Goal: Task Accomplishment & Management: Complete application form

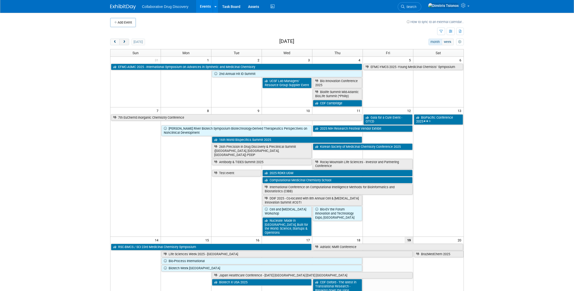
click at [124, 42] on span "next" at bounding box center [124, 41] width 4 height 3
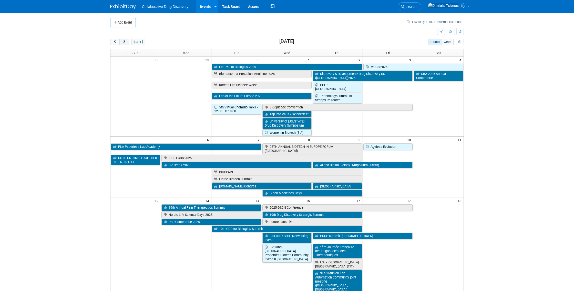
click at [124, 42] on span "next" at bounding box center [124, 41] width 4 height 3
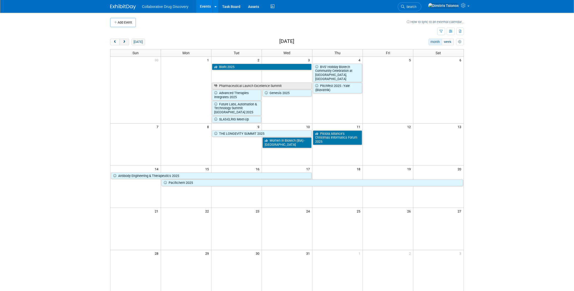
click at [124, 42] on span "next" at bounding box center [124, 41] width 4 height 3
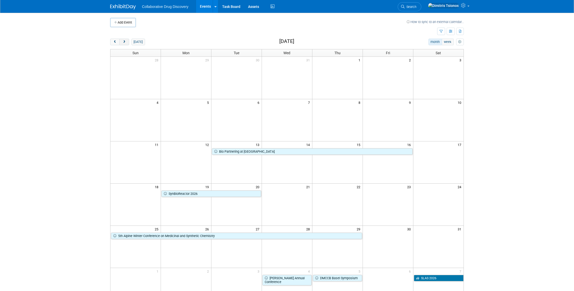
click at [124, 42] on span "next" at bounding box center [124, 41] width 4 height 3
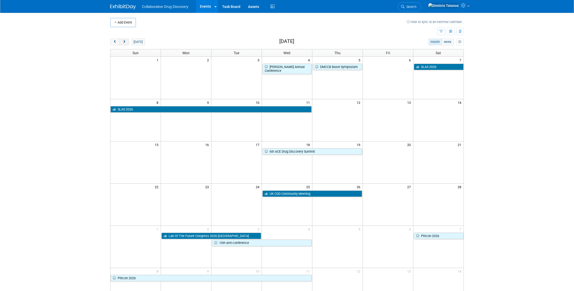
click at [124, 42] on span "next" at bounding box center [124, 41] width 4 height 3
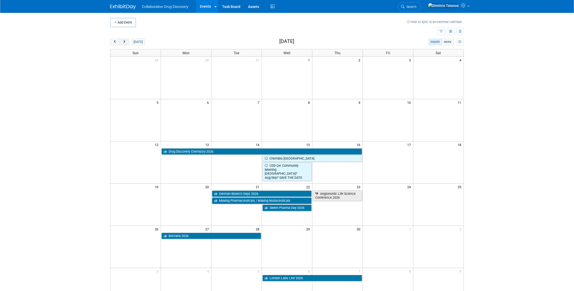
click at [124, 42] on span "next" at bounding box center [124, 41] width 4 height 3
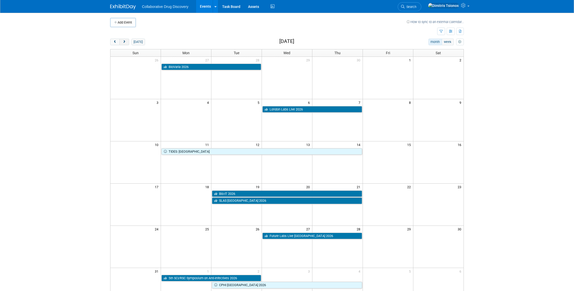
click at [124, 42] on span "next" at bounding box center [124, 41] width 4 height 3
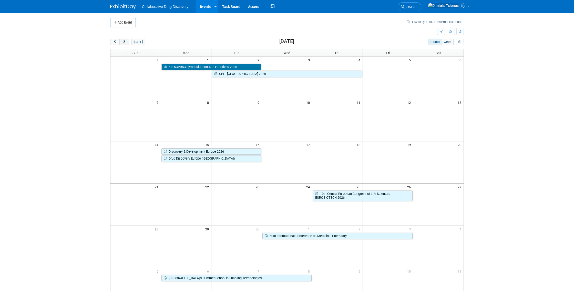
click at [124, 42] on span "next" at bounding box center [124, 41] width 4 height 3
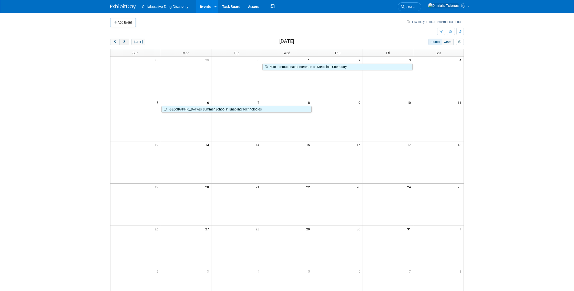
click at [124, 42] on span "next" at bounding box center [124, 41] width 4 height 3
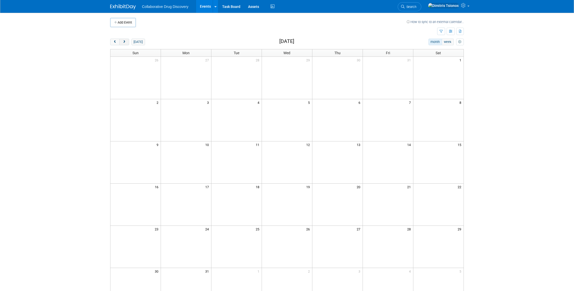
click at [124, 42] on span "next" at bounding box center [124, 41] width 4 height 3
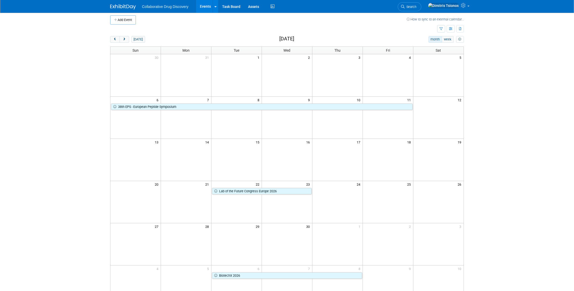
scroll to position [4, 0]
click at [440, 28] on icon "button" at bounding box center [440, 27] width 3 height 3
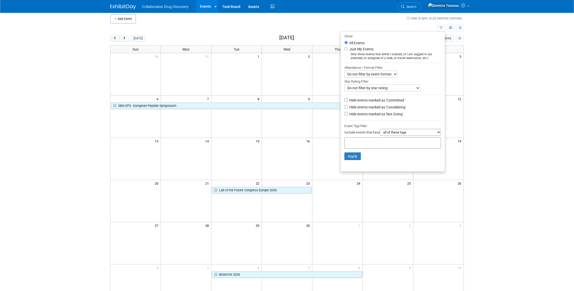
click at [311, 26] on td at bounding box center [273, 28] width 327 height 9
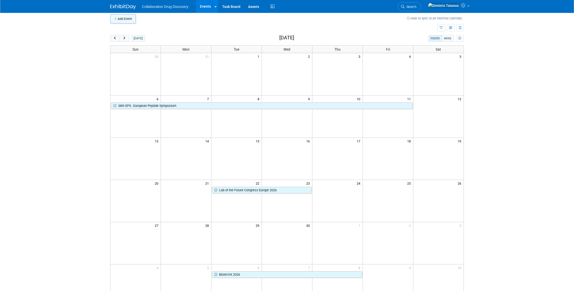
click at [126, 20] on button "Add Event" at bounding box center [123, 18] width 26 height 9
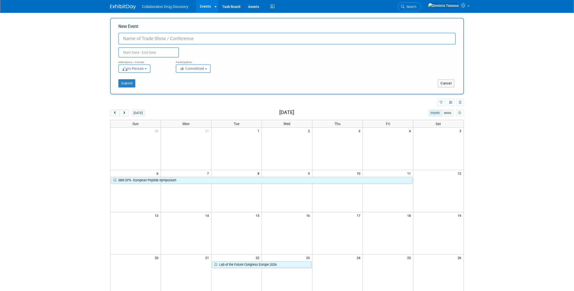
click at [173, 36] on input "New Event" at bounding box center [286, 39] width 337 height 12
paste input "EFMC Medicinal Chemistry 2026 - [GEOGRAPHIC_DATA]"
type input "EFMC Medicinal Chemistry 2026 - [GEOGRAPHIC_DATA]"
click at [155, 54] on input "text" at bounding box center [148, 52] width 60 height 10
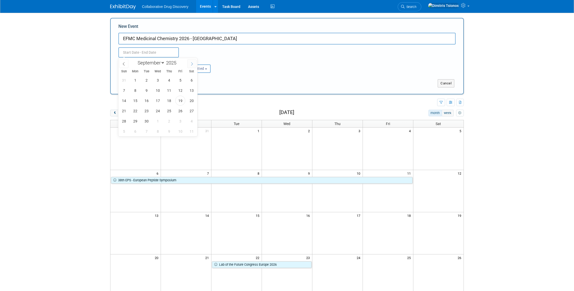
click at [191, 64] on icon at bounding box center [192, 64] width 4 height 4
select select "11"
click at [191, 64] on icon at bounding box center [192, 64] width 4 height 4
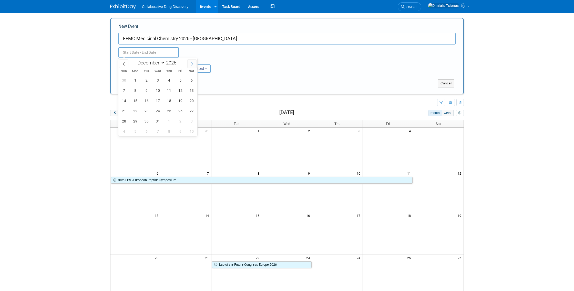
type input "2026"
click at [191, 64] on icon at bounding box center [192, 64] width 4 height 4
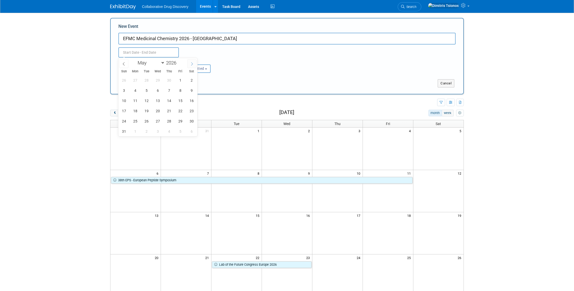
click at [191, 64] on icon at bounding box center [192, 64] width 4 height 4
select select "8"
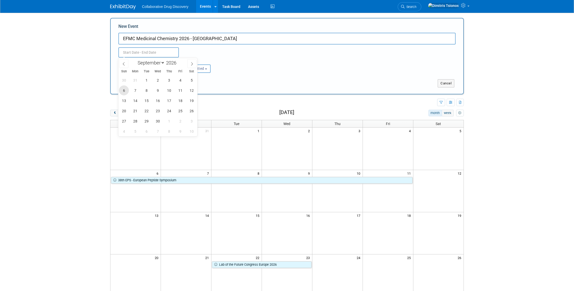
click at [126, 91] on span "6" at bounding box center [124, 91] width 10 height 10
click at [169, 91] on span "10" at bounding box center [169, 91] width 10 height 10
type input "[DATE] to [DATE]"
click at [199, 69] on span "Committed" at bounding box center [191, 69] width 25 height 4
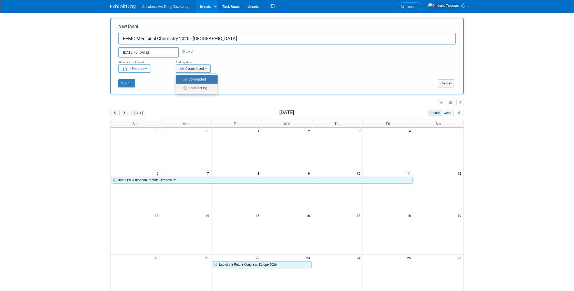
click at [196, 89] on label "Considering" at bounding box center [195, 88] width 34 height 7
click at [181, 89] on input "Considering" at bounding box center [178, 88] width 3 height 3
select select "2"
click at [165, 81] on div "Submit" at bounding box center [184, 83] width 147 height 8
click at [133, 83] on button "Submit" at bounding box center [126, 83] width 17 height 8
